Goal: Transaction & Acquisition: Purchase product/service

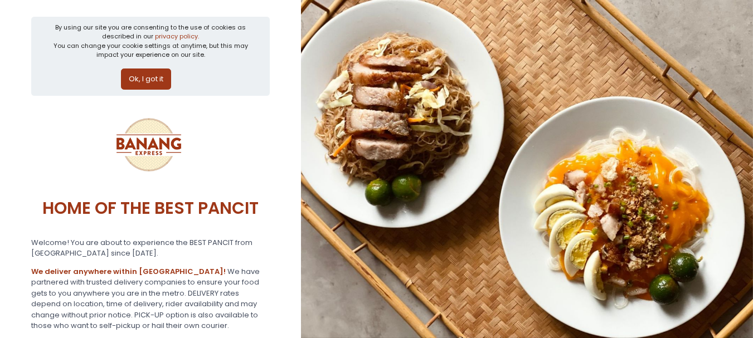
click at [158, 82] on button "Ok, I got it" at bounding box center [146, 79] width 50 height 21
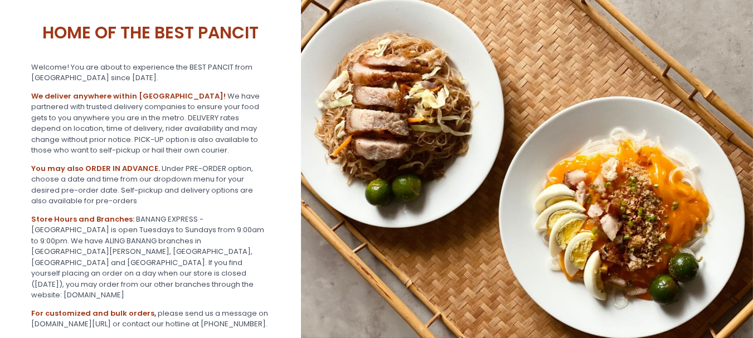
scroll to position [187, 0]
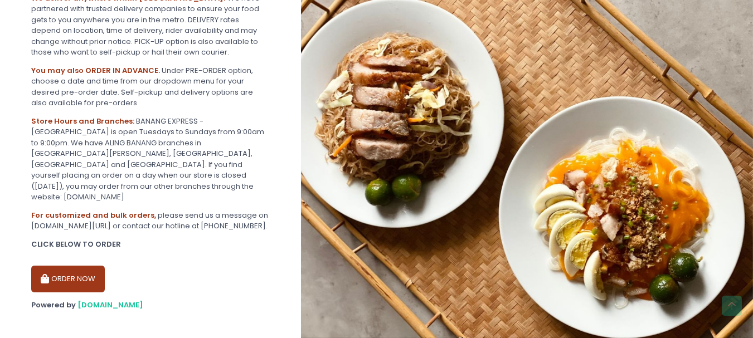
click at [79, 271] on button "ORDER NOW" at bounding box center [68, 279] width 74 height 27
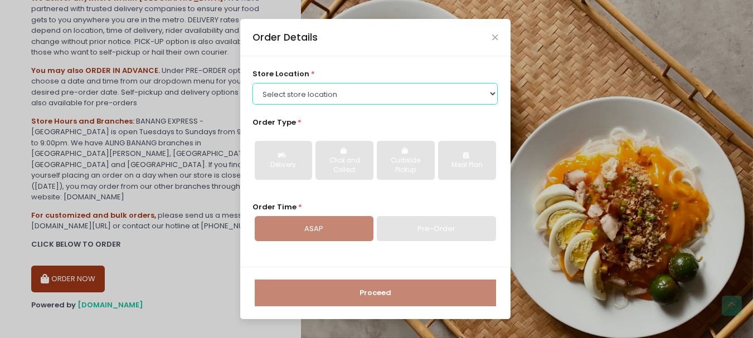
click at [341, 96] on select "Select store location BANANG EXPRESS - Paco, Manila BANANG EXPRESS - Holy Spiri…" at bounding box center [375, 93] width 245 height 21
select select "62ee0805b0024a001716a291"
click at [253, 83] on select "Select store location BANANG EXPRESS - Paco, Manila BANANG EXPRESS - Holy Spiri…" at bounding box center [375, 93] width 245 height 21
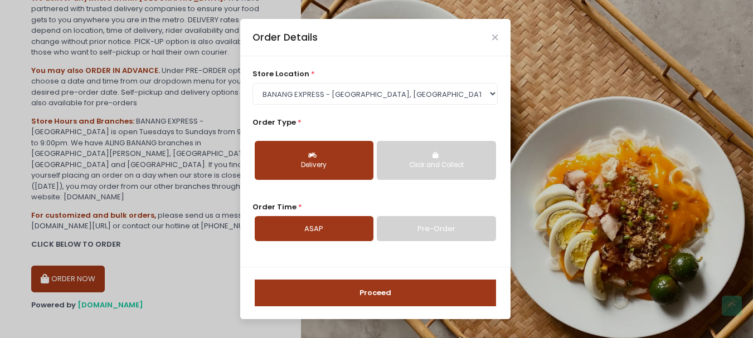
click at [381, 289] on button "Proceed" at bounding box center [375, 293] width 241 height 27
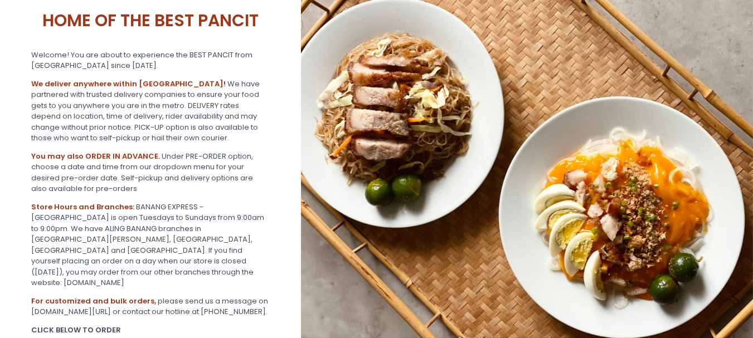
scroll to position [187, 0]
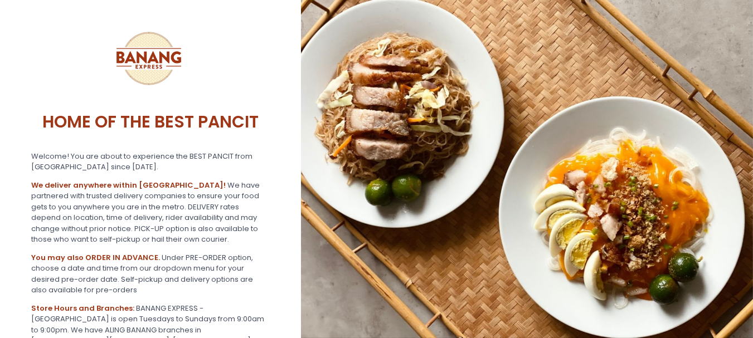
scroll to position [187, 0]
